Goal: Information Seeking & Learning: Check status

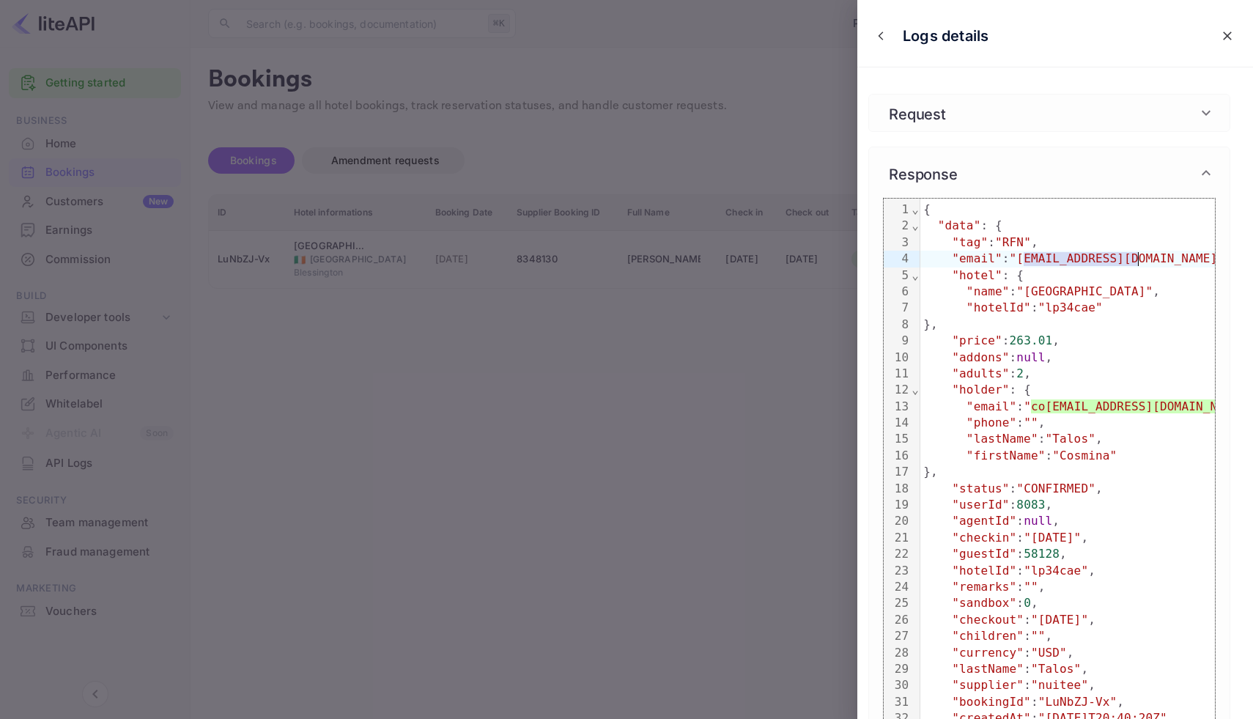
click at [789, 270] on div at bounding box center [626, 359] width 1253 height 719
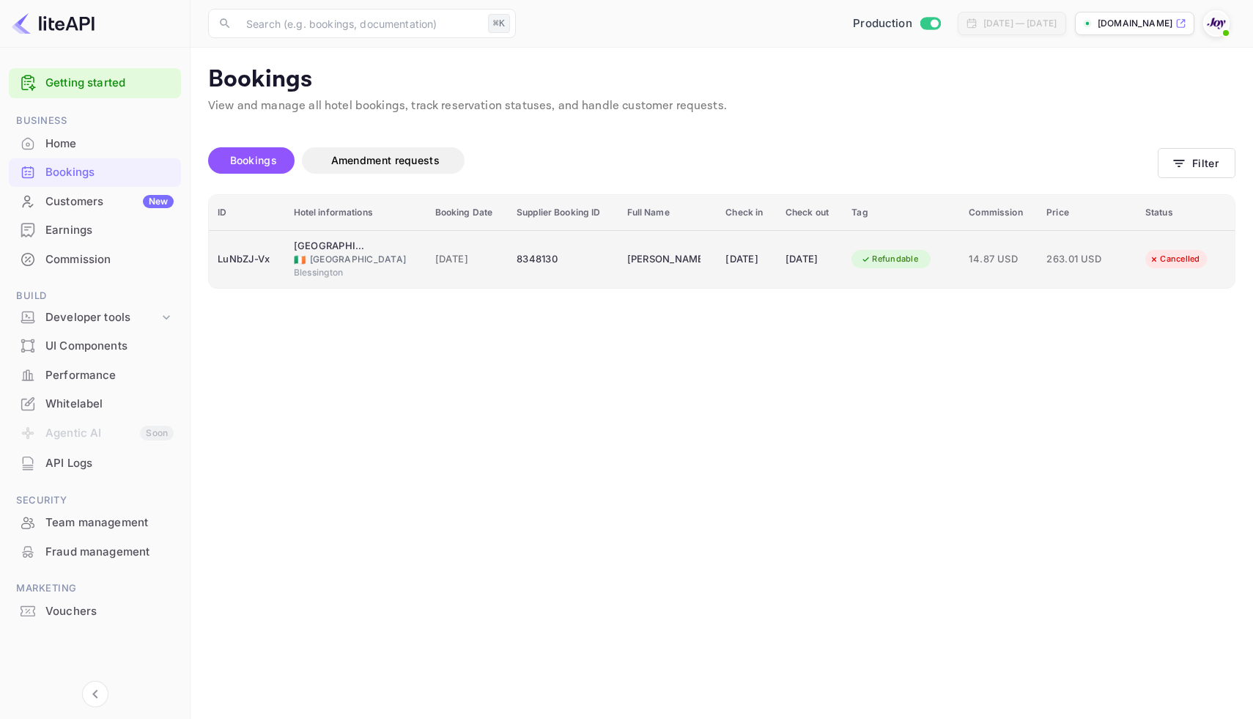
drag, startPoint x: 528, startPoint y: 259, endPoint x: 468, endPoint y: 260, distance: 59.4
click at [468, 260] on tr "LuNbZJ-Vx Tulfarris [GEOGRAPHIC_DATA] 🇮🇪 [GEOGRAPHIC_DATA] [GEOGRAPHIC_DATA] [D…" at bounding box center [722, 259] width 1026 height 58
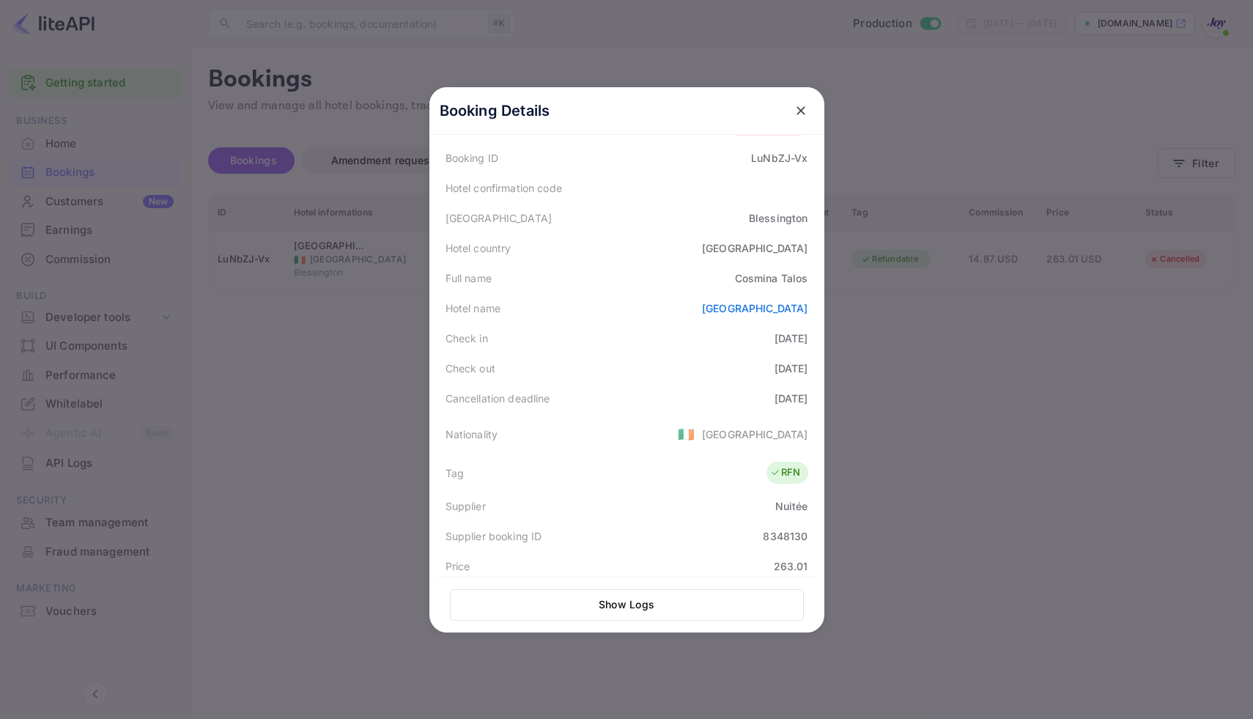
scroll to position [331, 0]
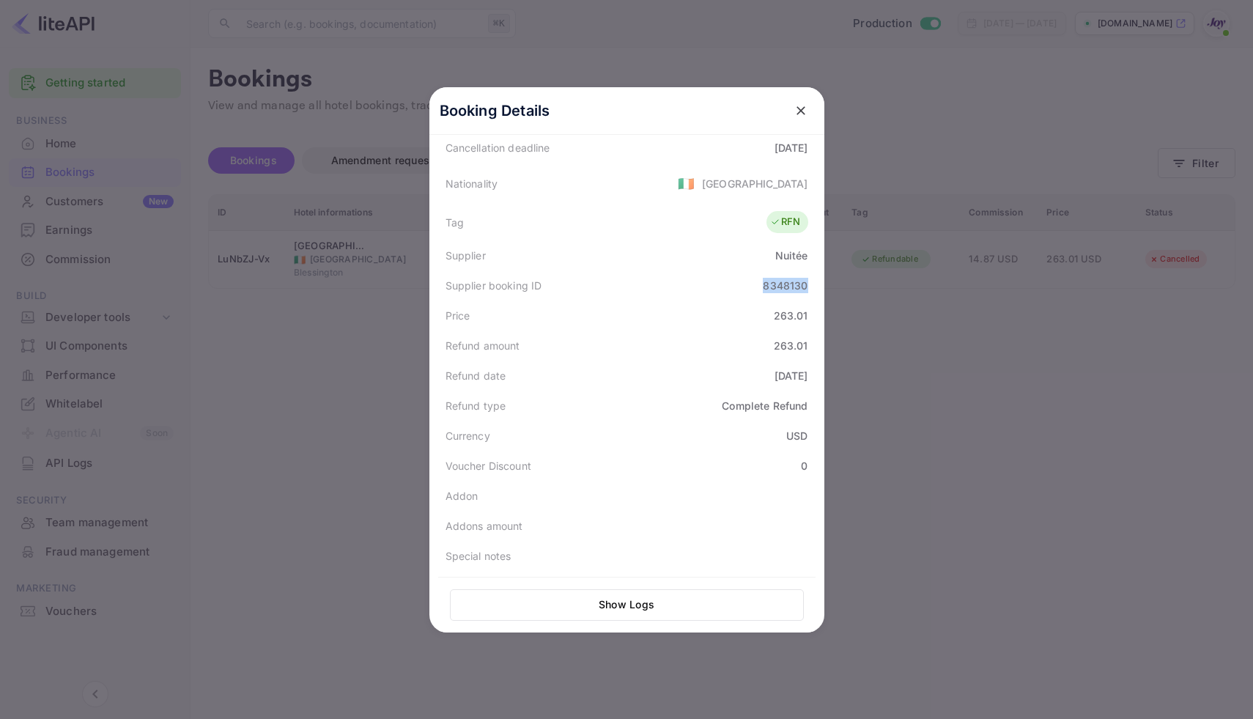
drag, startPoint x: 767, startPoint y: 285, endPoint x: 813, endPoint y: 285, distance: 46.2
click at [813, 285] on div "Supplier booking ID 8348130" at bounding box center [626, 285] width 377 height 30
copy div "8348130"
click at [797, 107] on icon "close" at bounding box center [801, 110] width 9 height 9
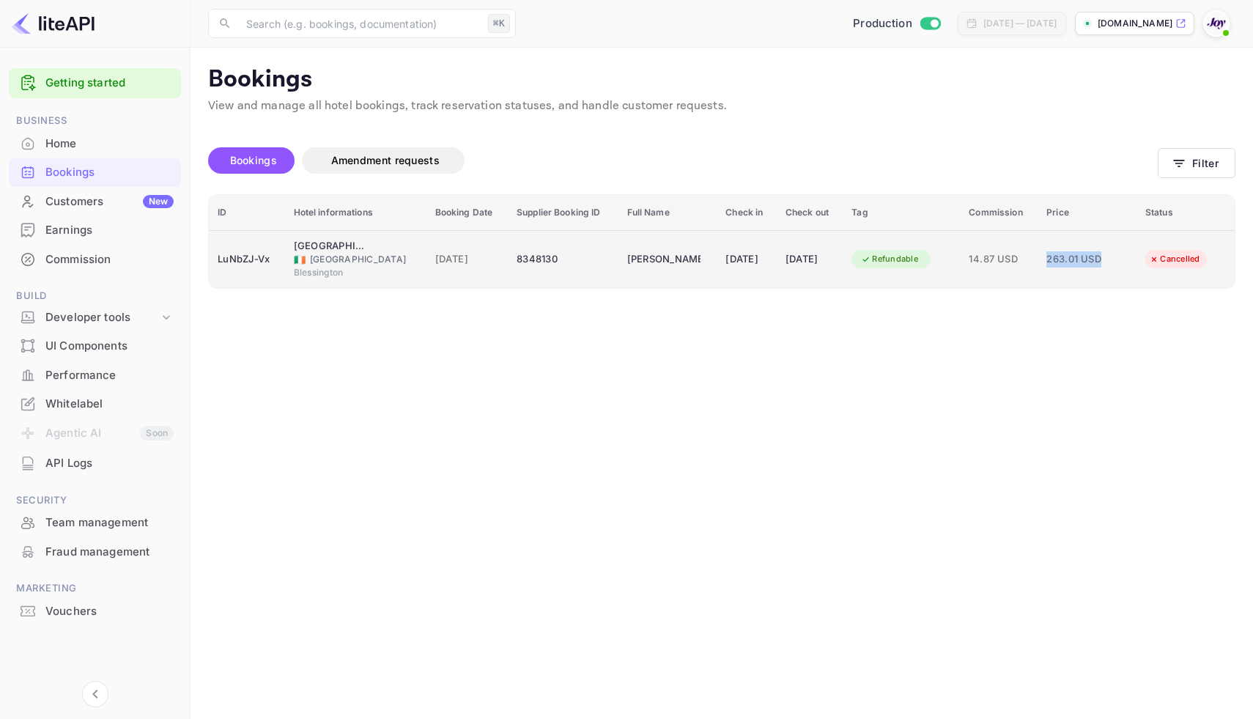
drag, startPoint x: 1038, startPoint y: 259, endPoint x: 1108, endPoint y: 260, distance: 69.6
click at [1108, 260] on td "263.01 USD" at bounding box center [1087, 259] width 99 height 58
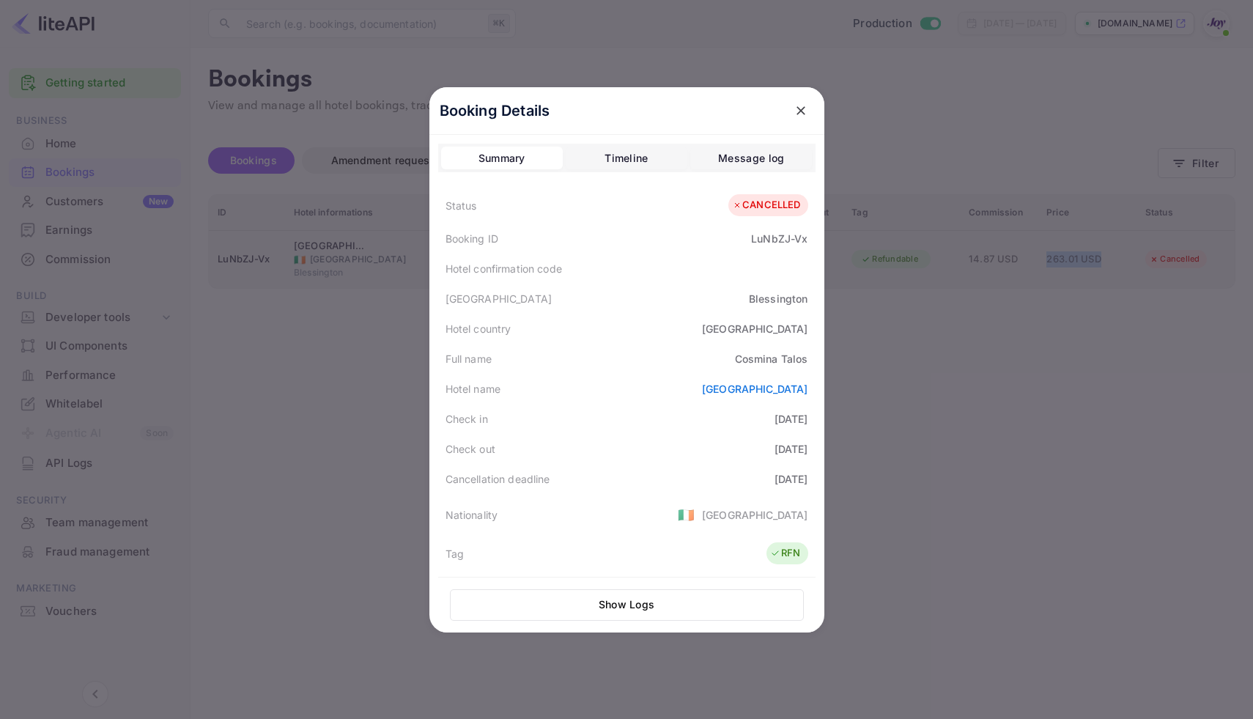
copy span "263.01 USD"
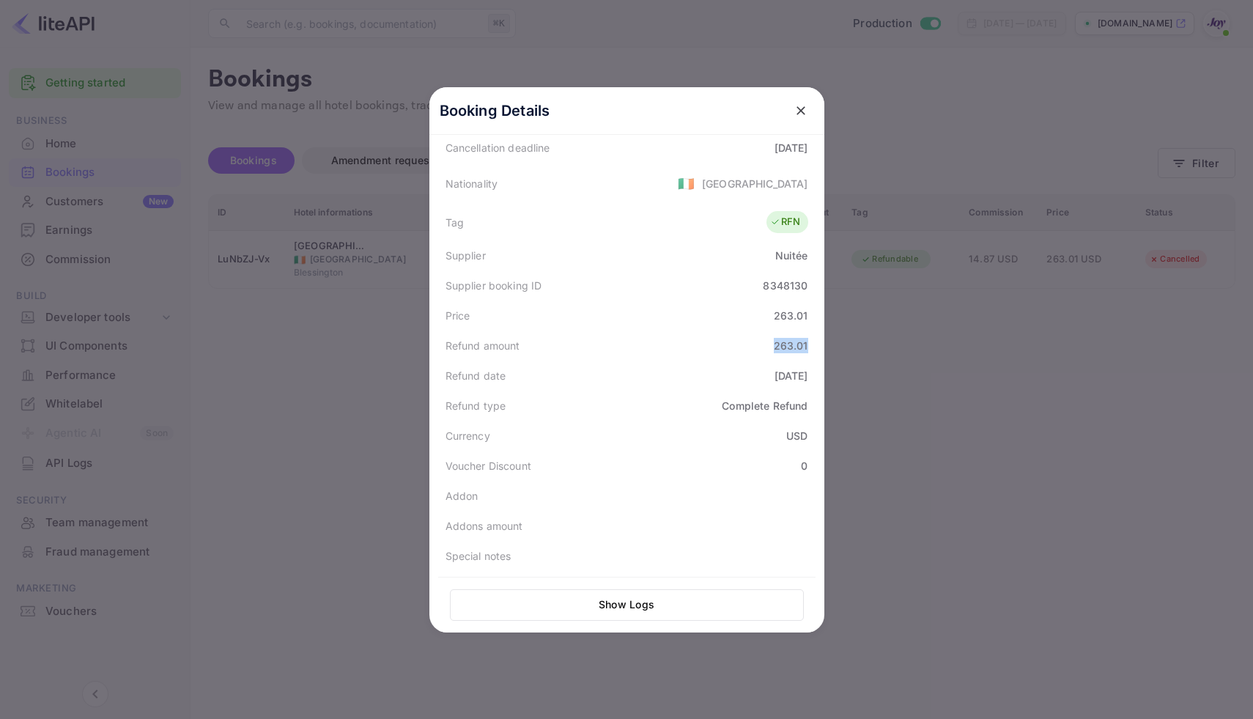
drag, startPoint x: 768, startPoint y: 350, endPoint x: 819, endPoint y: 350, distance: 51.3
click at [819, 350] on div "Booking Details Summary Timeline Message log Status CANCELLED Booking ID LuNbZJ…" at bounding box center [626, 359] width 395 height 545
copy div "263.01"
click at [1023, 408] on div at bounding box center [626, 359] width 1253 height 719
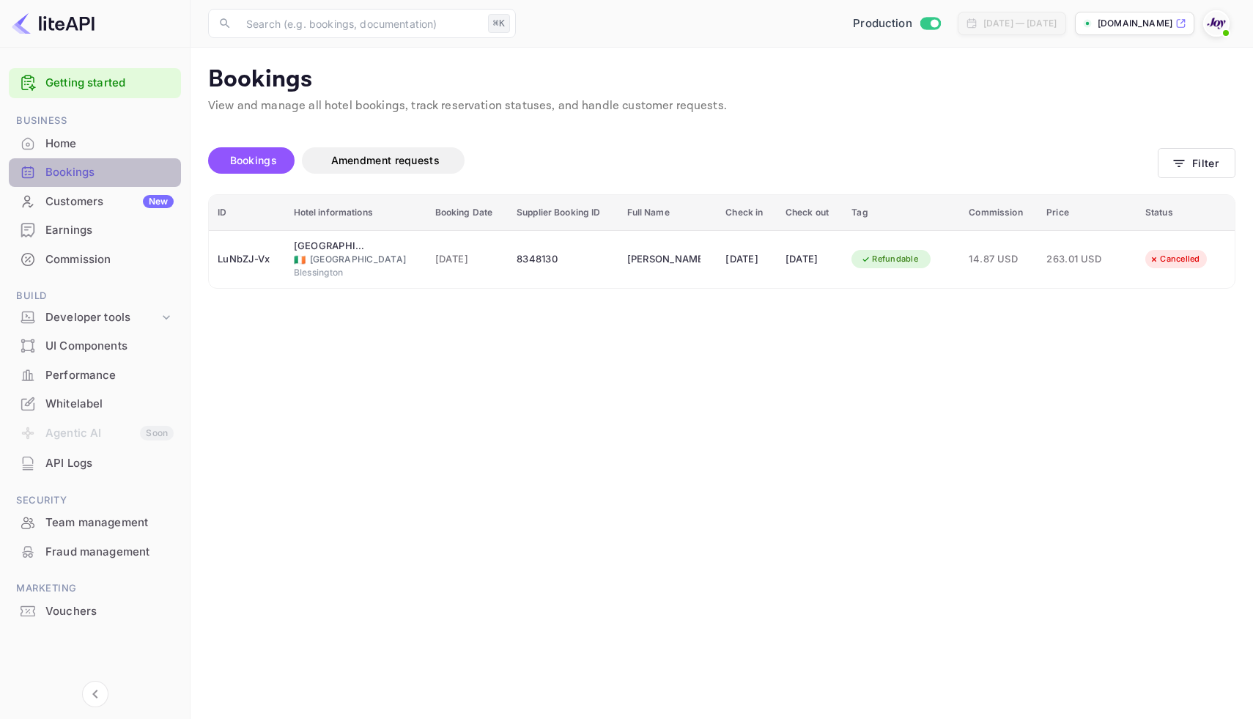
click at [92, 167] on div "Bookings" at bounding box center [109, 172] width 128 height 17
click at [1184, 152] on button "Filter" at bounding box center [1197, 163] width 78 height 30
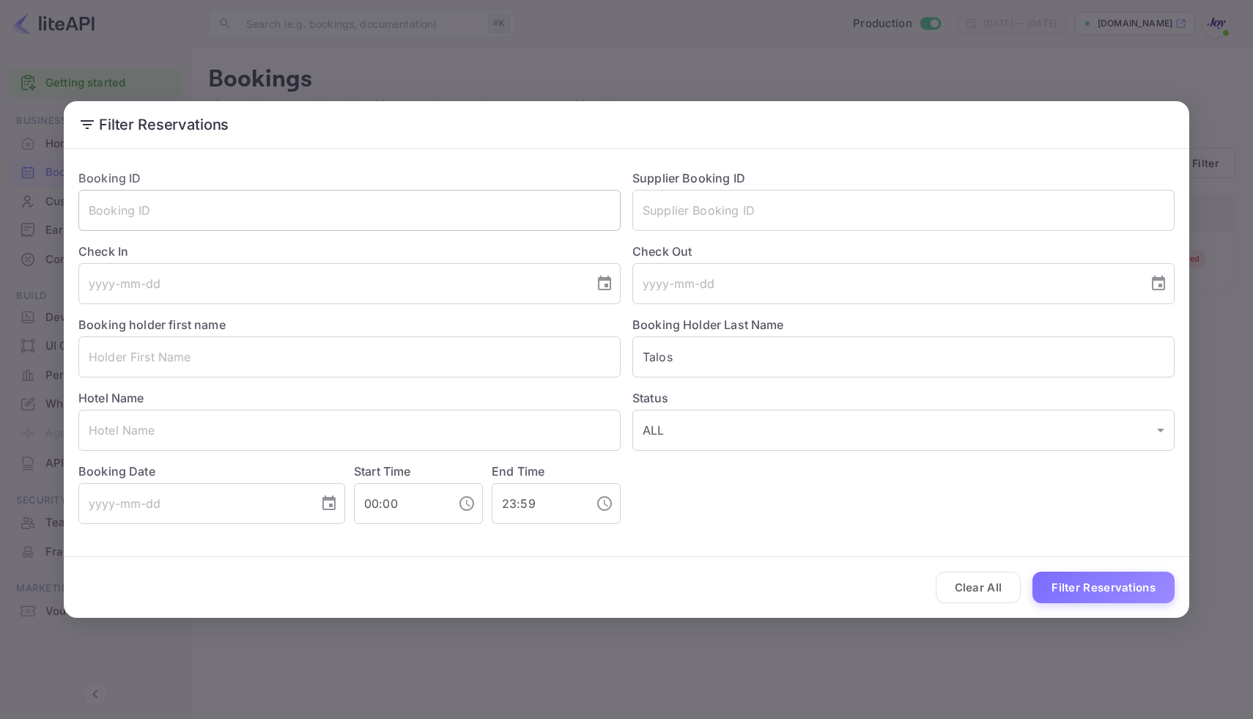
click at [129, 212] on input "text" at bounding box center [349, 210] width 542 height 41
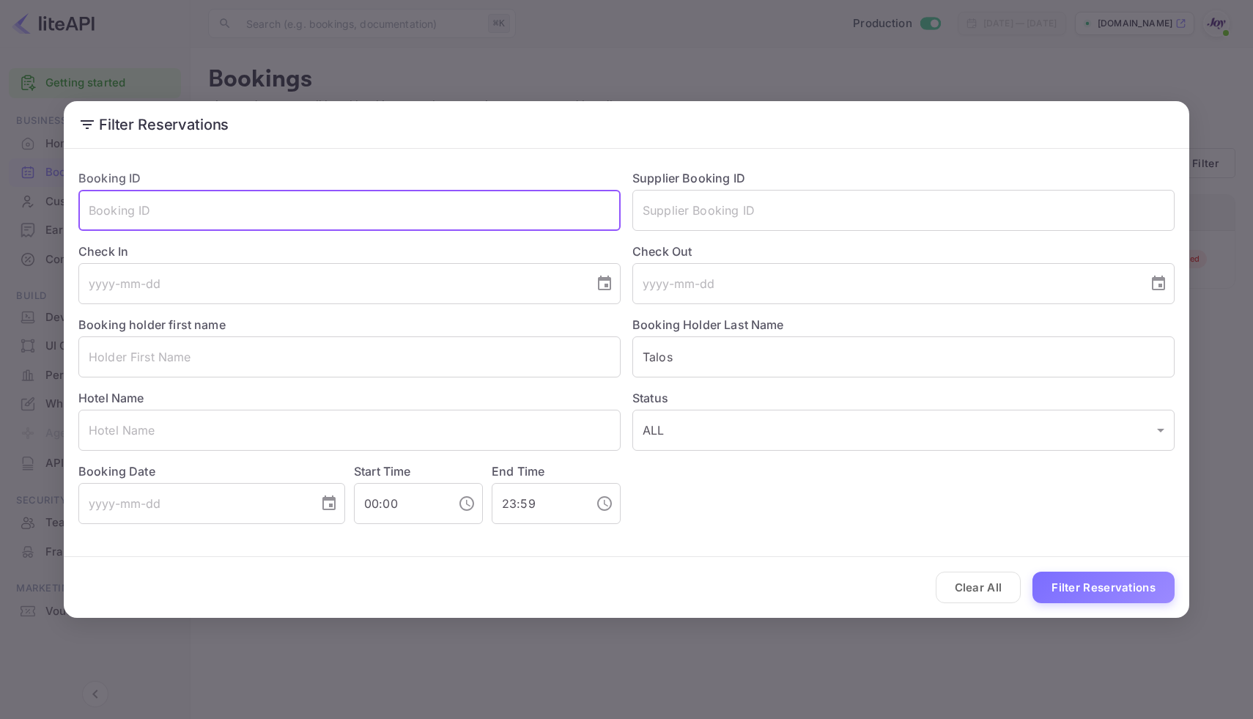
paste input "7026160"
type input "7026160"
click at [1093, 599] on button "Filter Reservations" at bounding box center [1104, 588] width 142 height 32
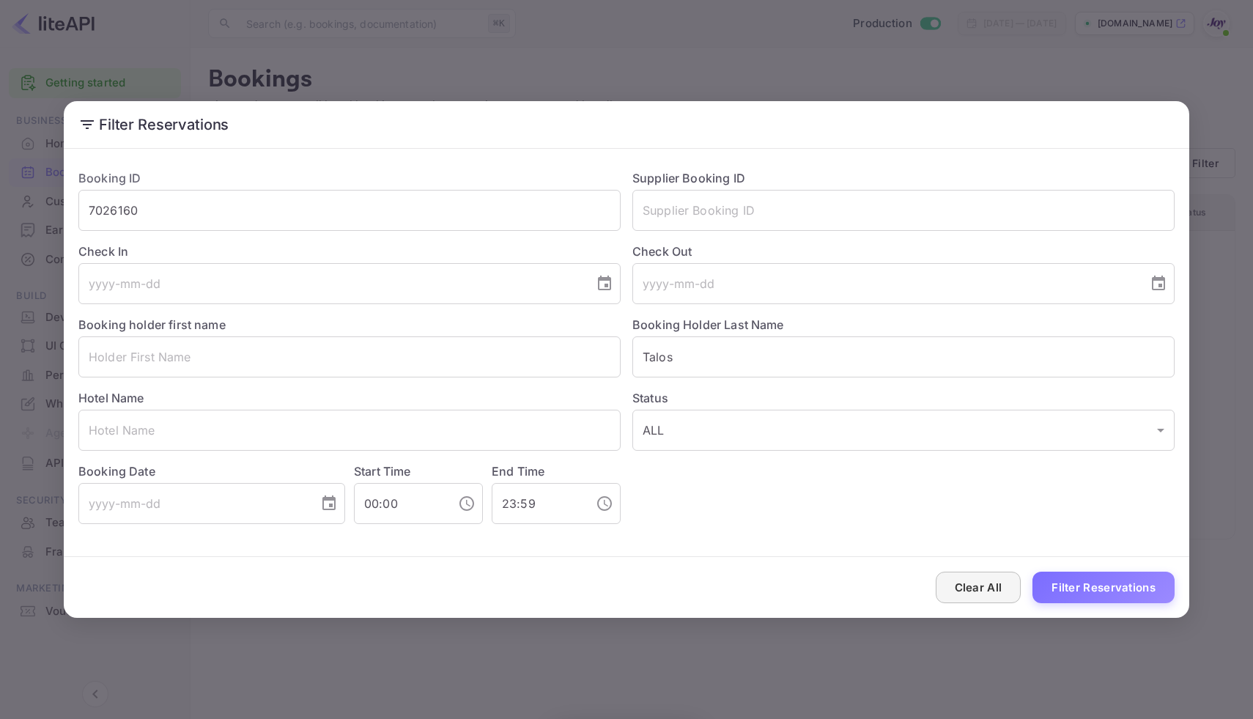
click at [996, 591] on button "Clear All" at bounding box center [979, 588] width 86 height 32
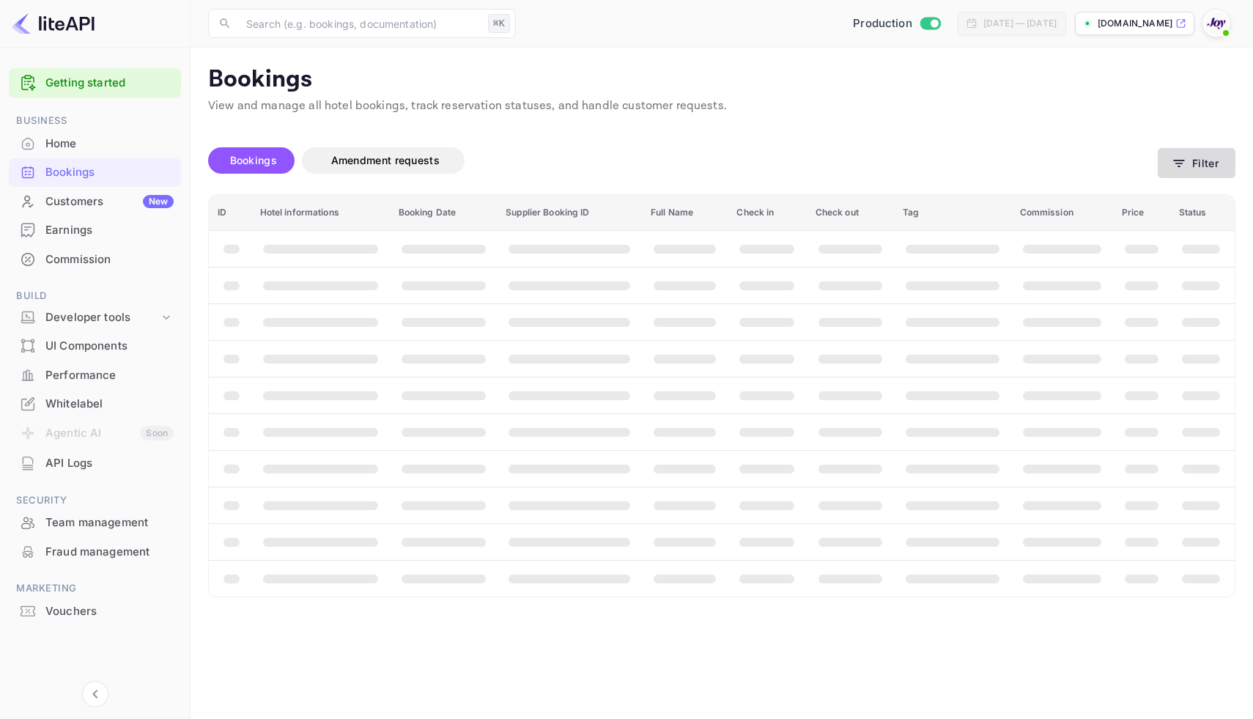
click at [1211, 166] on button "Filter" at bounding box center [1197, 163] width 78 height 30
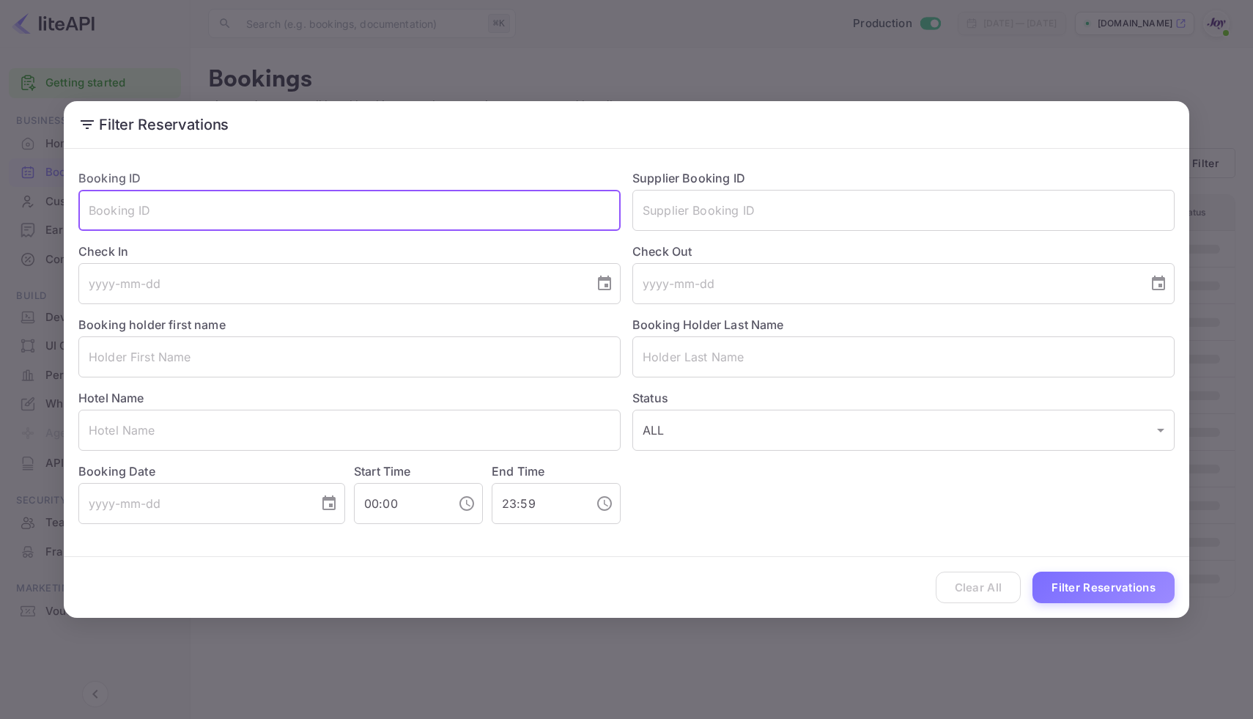
click at [435, 217] on input "text" at bounding box center [349, 210] width 542 height 41
paste input "7026160"
type input "7026160"
click at [1131, 591] on button "Filter Reservations" at bounding box center [1104, 588] width 142 height 32
drag, startPoint x: 146, startPoint y: 215, endPoint x: 28, endPoint y: 214, distance: 118.0
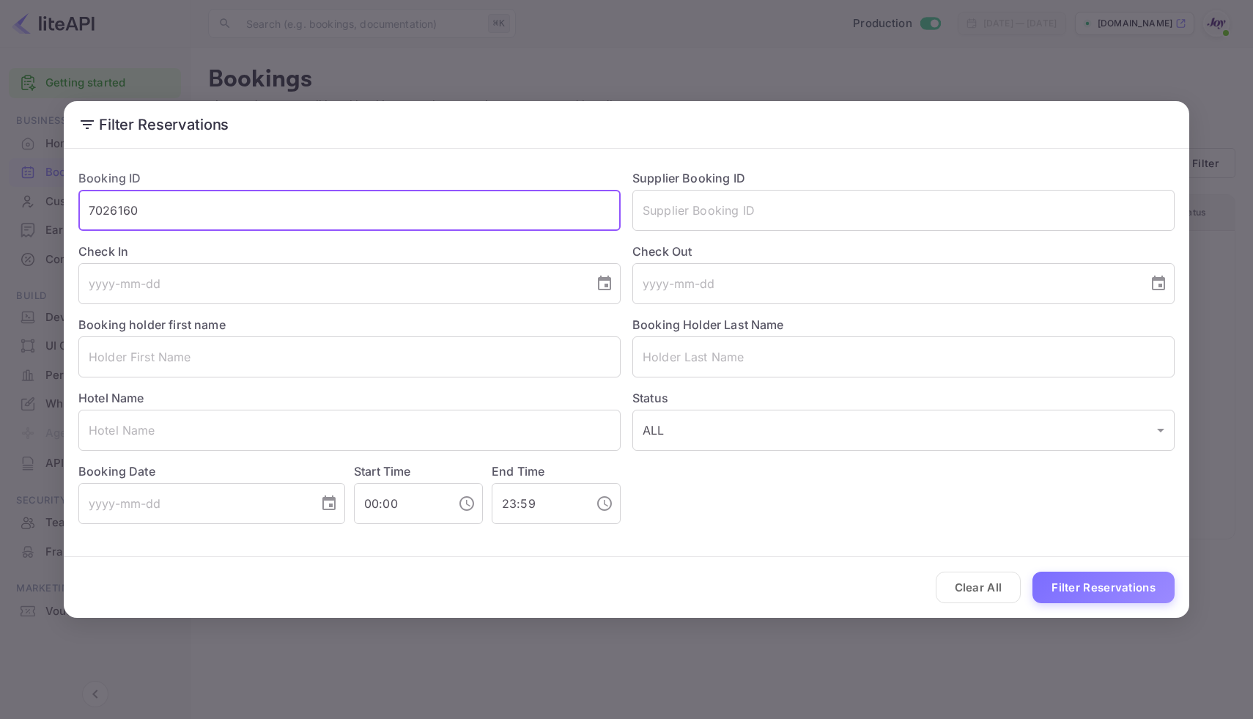
click at [28, 214] on div "Filter Reservations Booking ID 7026160 ​ Supplier Booking ID ​ Check In ​ Check…" at bounding box center [626, 359] width 1253 height 719
click at [713, 234] on div "Check Out ​" at bounding box center [898, 267] width 554 height 73
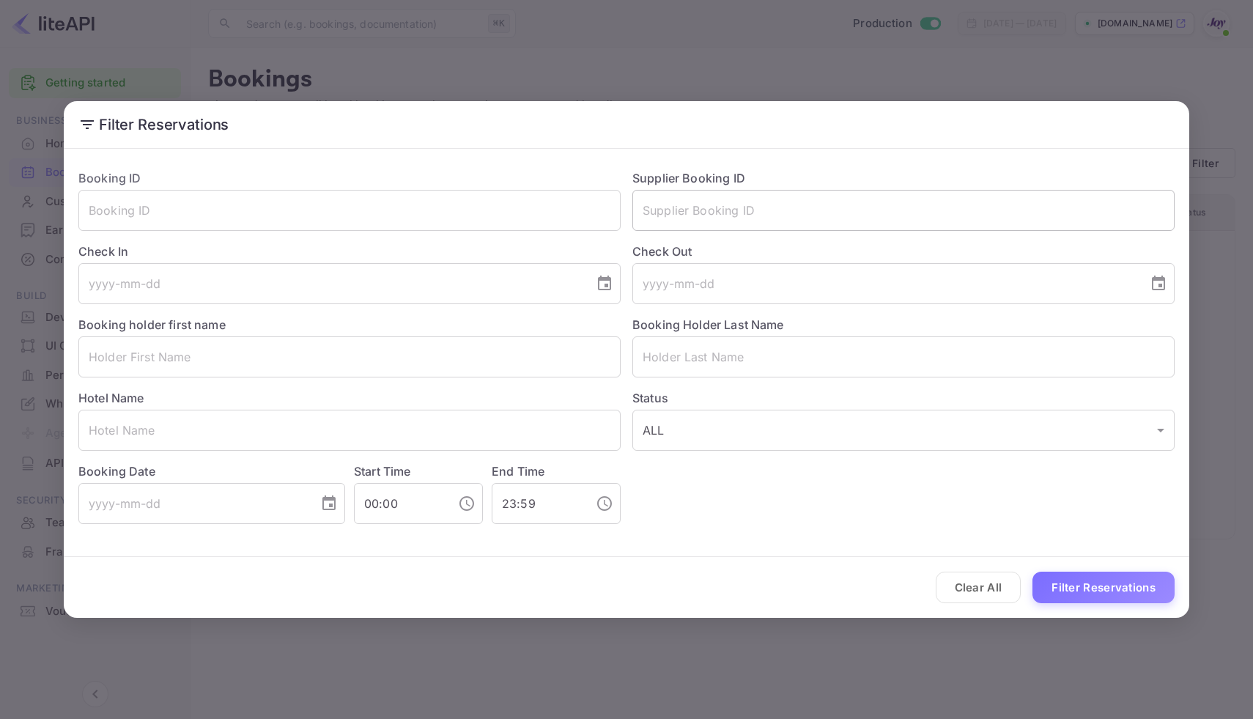
click at [701, 219] on input "text" at bounding box center [903, 210] width 542 height 41
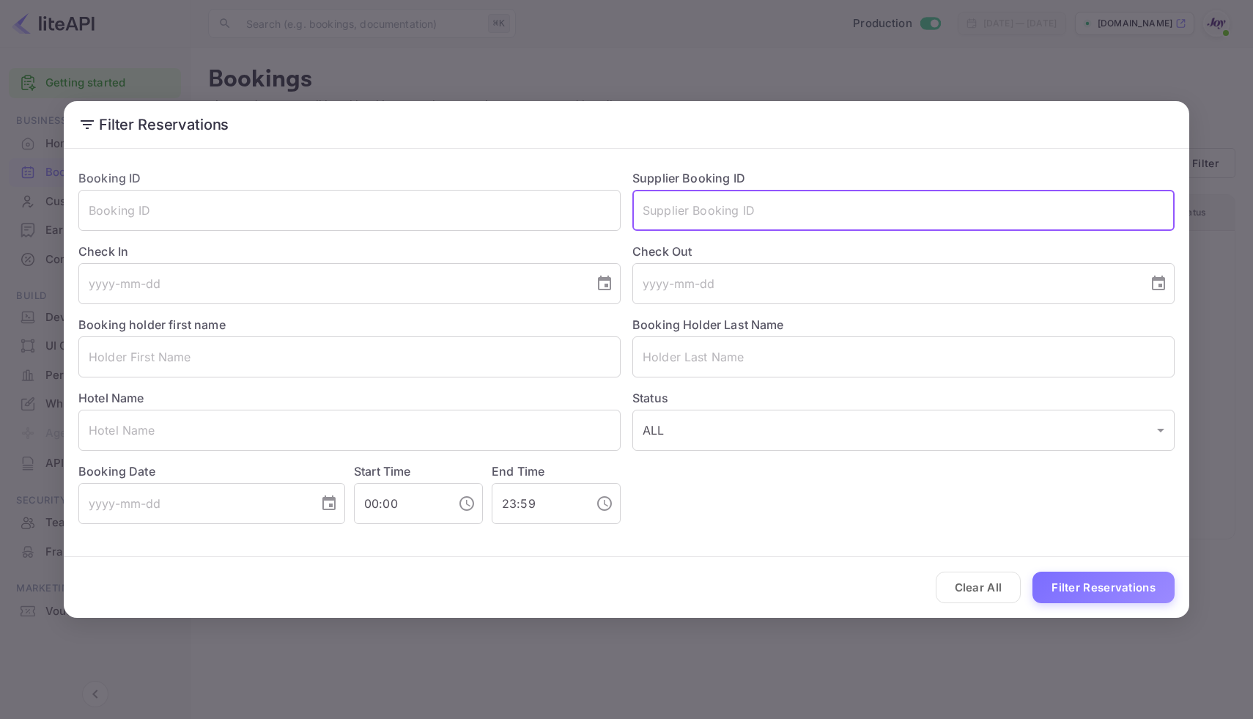
paste input "7026160"
type input "7026160"
click at [1106, 591] on button "Filter Reservations" at bounding box center [1104, 588] width 142 height 32
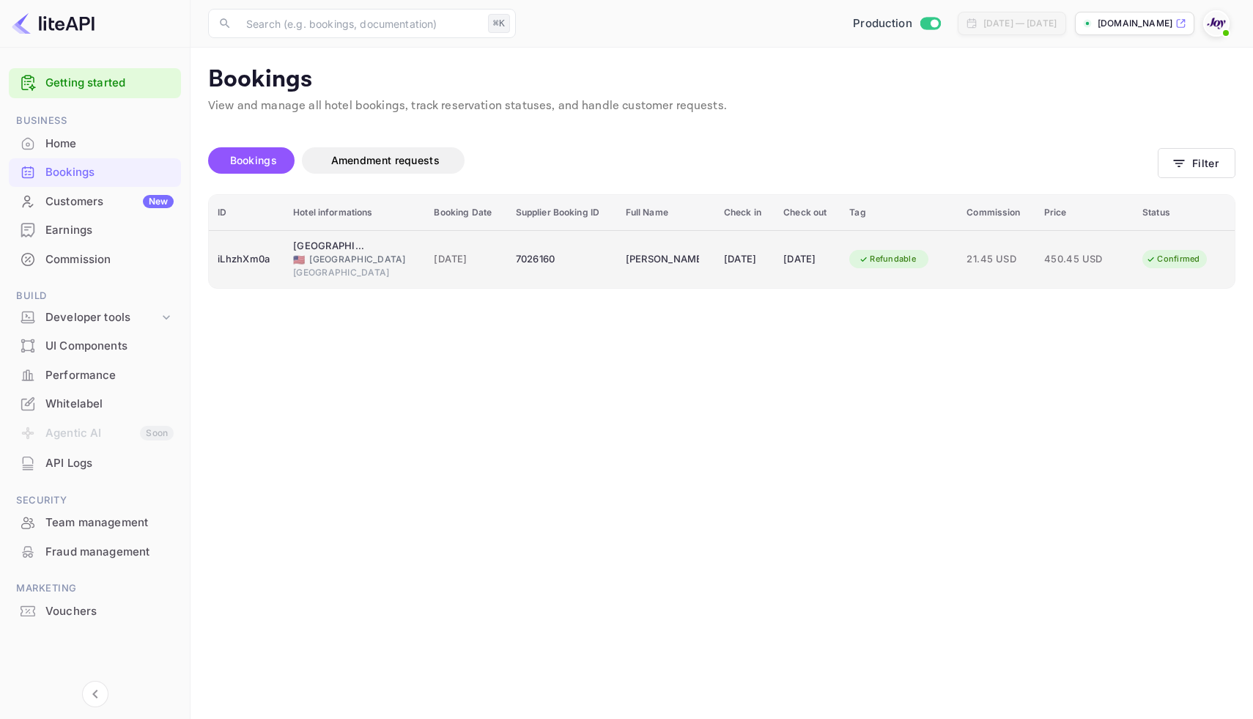
click at [432, 280] on td "[DATE]" at bounding box center [465, 259] width 81 height 58
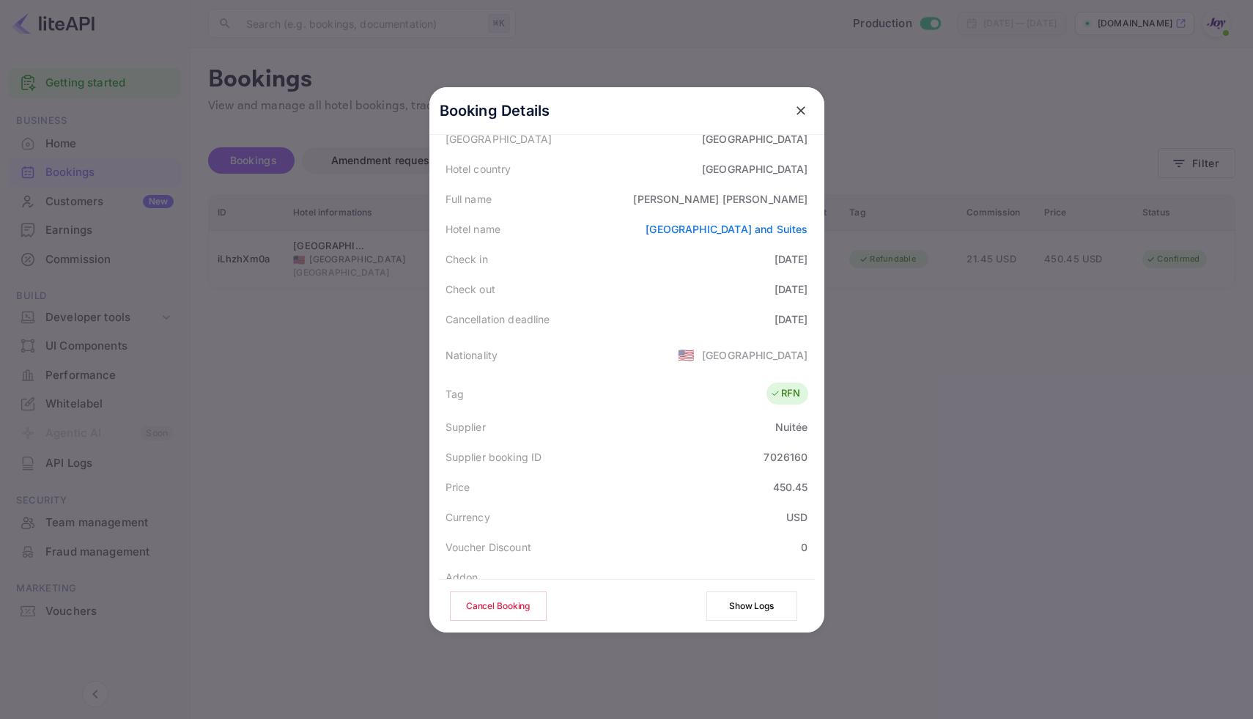
scroll to position [325, 0]
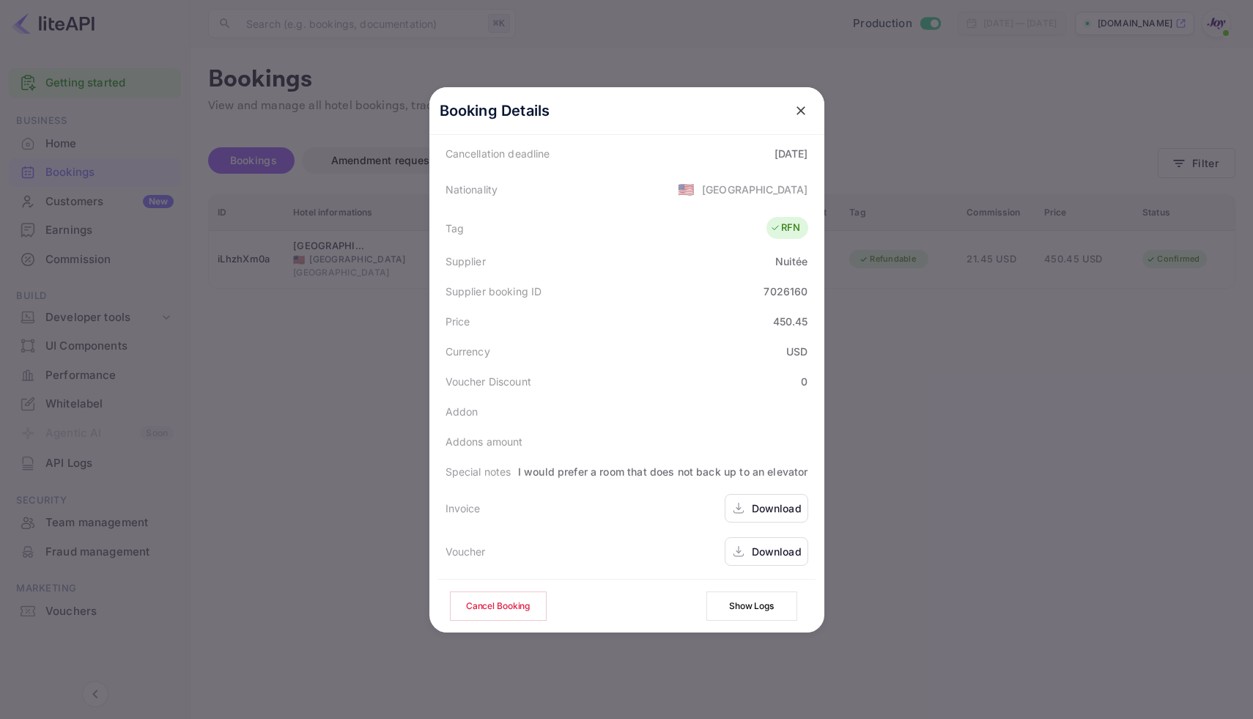
click at [742, 513] on icon at bounding box center [738, 508] width 15 height 15
click at [890, 138] on div at bounding box center [626, 359] width 1253 height 719
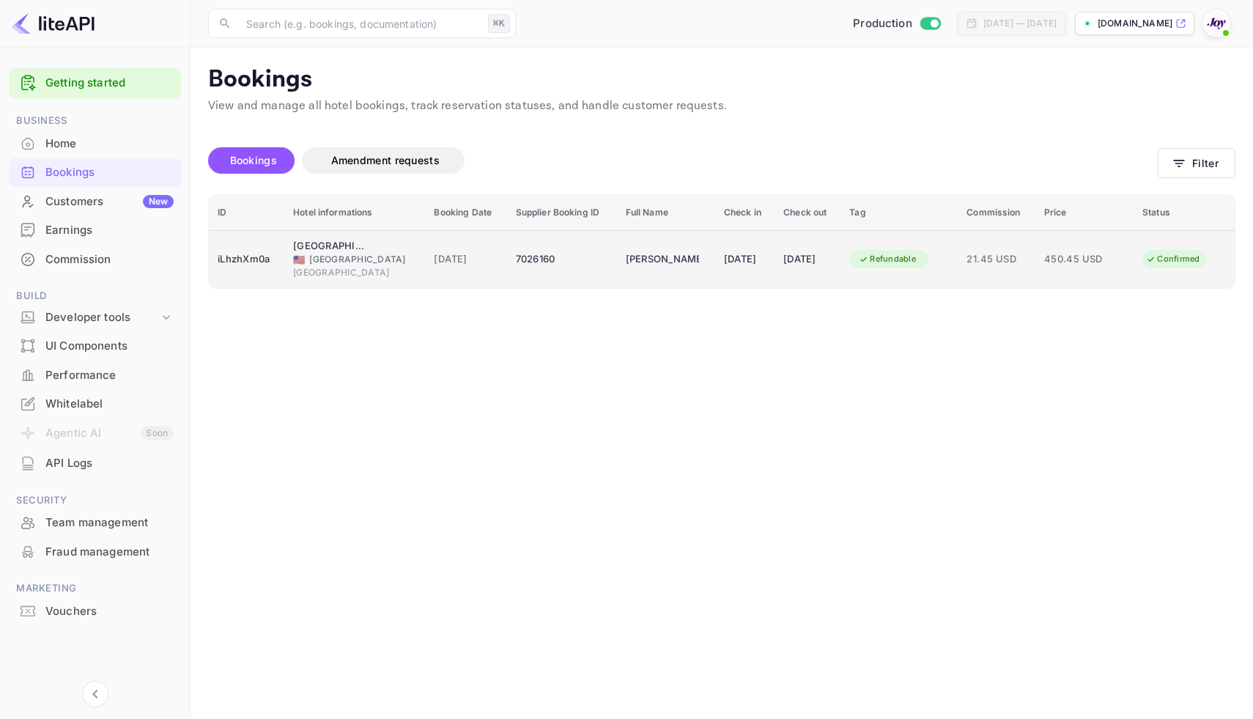
click at [577, 267] on div "7026160" at bounding box center [562, 259] width 92 height 23
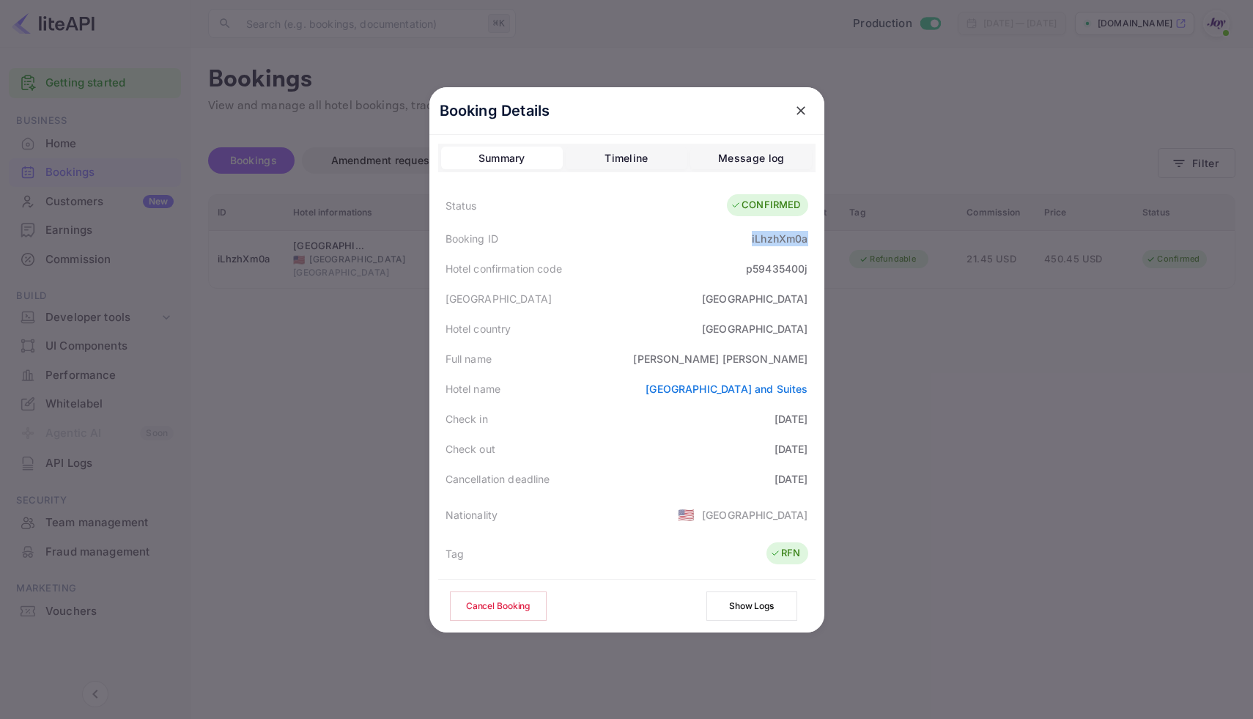
drag, startPoint x: 746, startPoint y: 238, endPoint x: 831, endPoint y: 240, distance: 85.0
click at [831, 240] on div "Booking Details Summary Timeline Message log Status CONFIRMED Booking ID iLhzhX…" at bounding box center [627, 359] width 442 height 719
copy div "iLhzhXm0a"
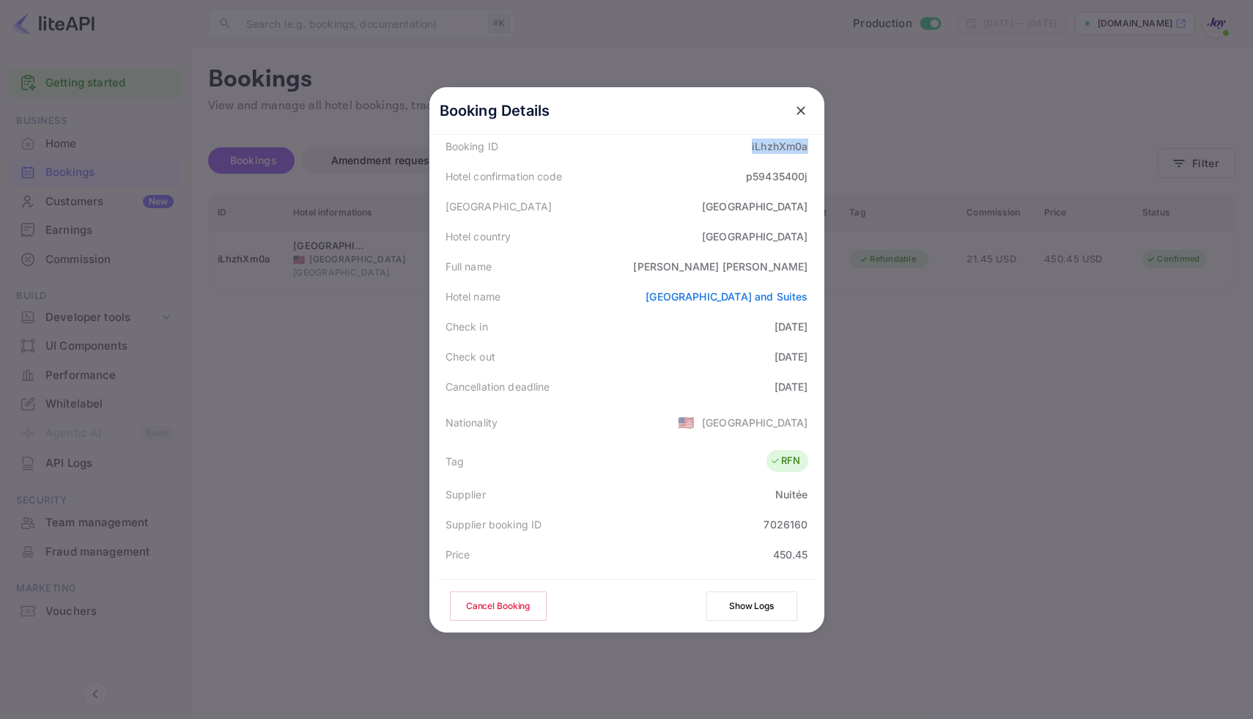
scroll to position [78, 0]
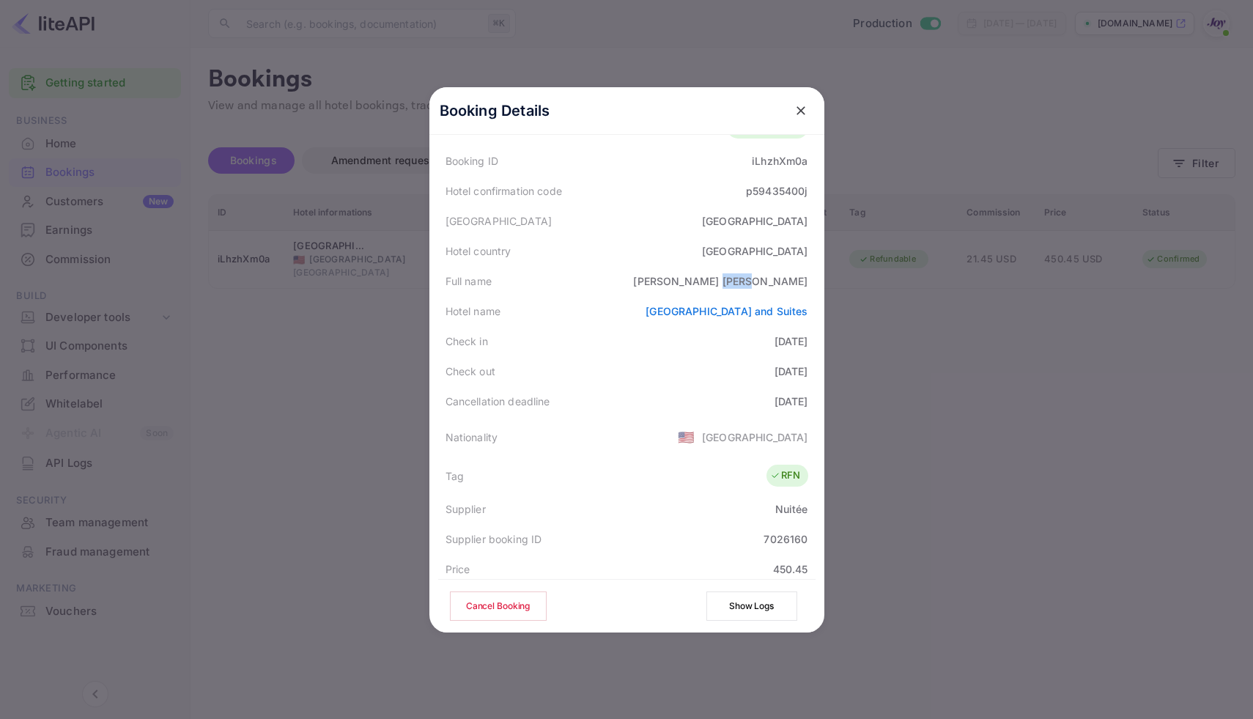
drag, startPoint x: 778, startPoint y: 281, endPoint x: 817, endPoint y: 279, distance: 39.6
click at [817, 279] on div "Booking Details Summary Timeline Message log Status CONFIRMED Booking ID iLhzhX…" at bounding box center [626, 282] width 395 height 545
copy div "[PERSON_NAME]"
